Goal: Find specific page/section: Find specific page/section

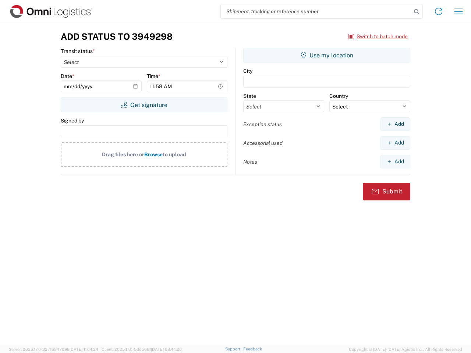
click at [316, 11] on input "search" at bounding box center [316, 11] width 190 height 14
click at [416, 12] on icon at bounding box center [416, 12] width 10 height 10
click at [438, 11] on icon at bounding box center [438, 12] width 12 height 12
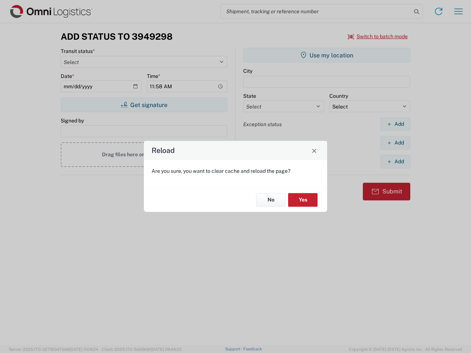
click at [458, 11] on div "Reload Are you sure, you want to clear cache and reload the page? No Yes" at bounding box center [235, 176] width 471 height 353
click at [378, 36] on div "Reload Are you sure, you want to clear cache and reload the page? No Yes" at bounding box center [235, 176] width 471 height 353
click at [144, 105] on div "Reload Are you sure, you want to clear cache and reload the page? No Yes" at bounding box center [235, 176] width 471 height 353
click at [327, 55] on div "Reload Are you sure, you want to clear cache and reload the page? No Yes" at bounding box center [235, 176] width 471 height 353
click at [395, 124] on div "Reload Are you sure, you want to clear cache and reload the page? No Yes" at bounding box center [235, 176] width 471 height 353
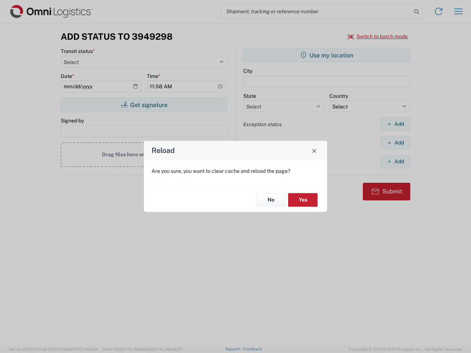
click at [395, 143] on div "Reload Are you sure, you want to clear cache and reload the page? No Yes" at bounding box center [235, 176] width 471 height 353
click at [395, 161] on div "Reload Are you sure, you want to clear cache and reload the page? No Yes" at bounding box center [235, 176] width 471 height 353
